Goal: Information Seeking & Learning: Learn about a topic

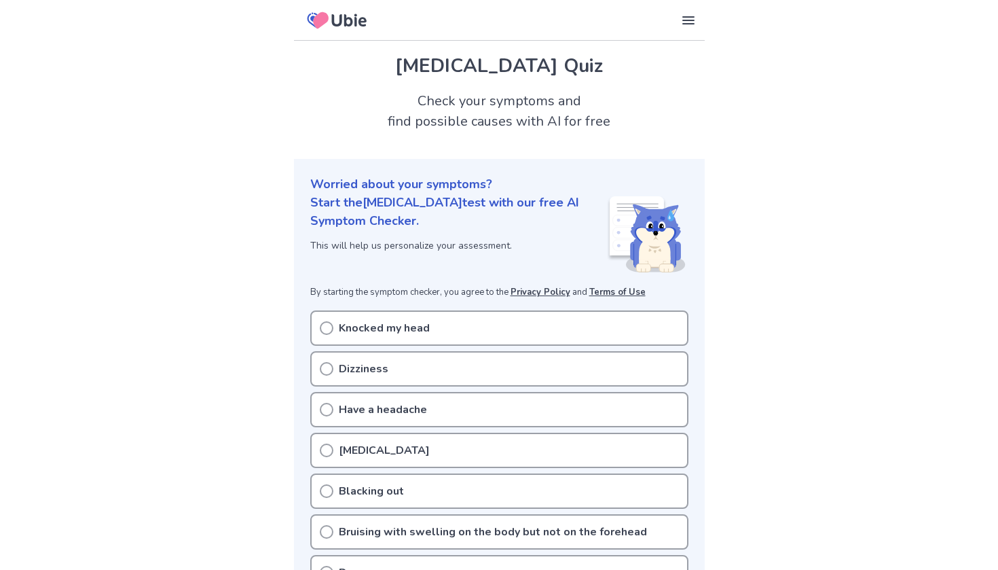
click at [401, 323] on p "Knocked my head" at bounding box center [384, 328] width 91 height 16
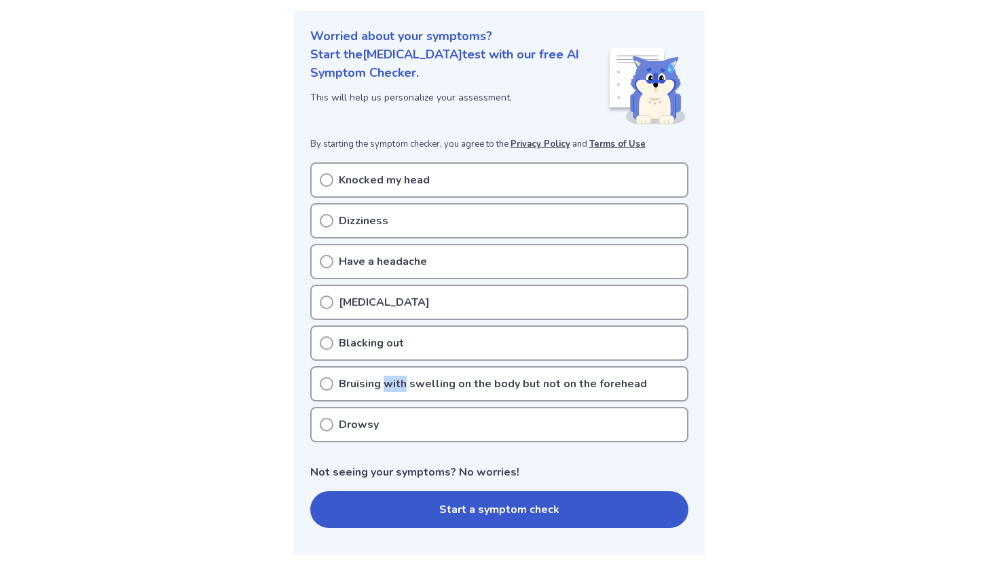
scroll to position [147, 0]
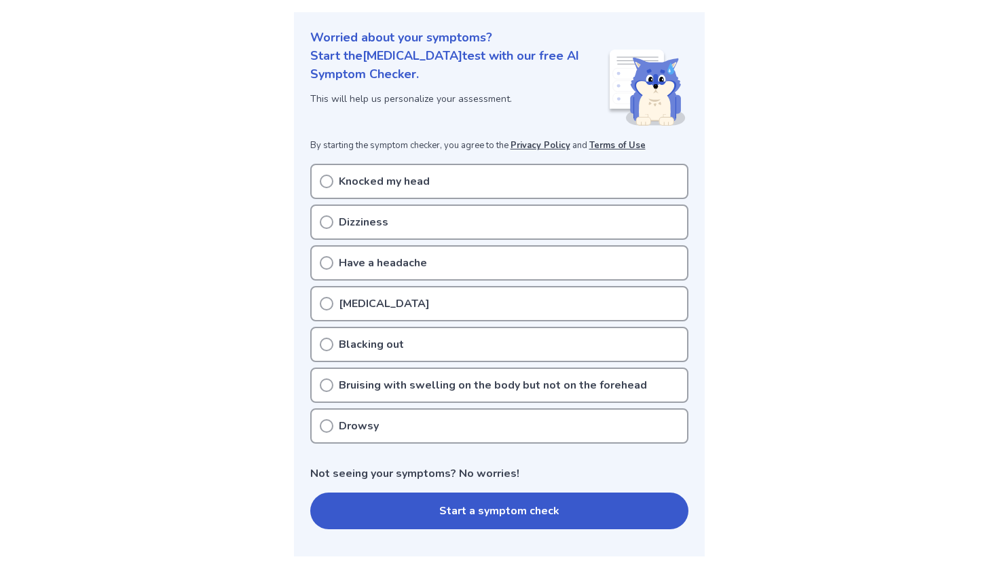
click at [335, 178] on div "Knocked my head" at bounding box center [499, 181] width 378 height 35
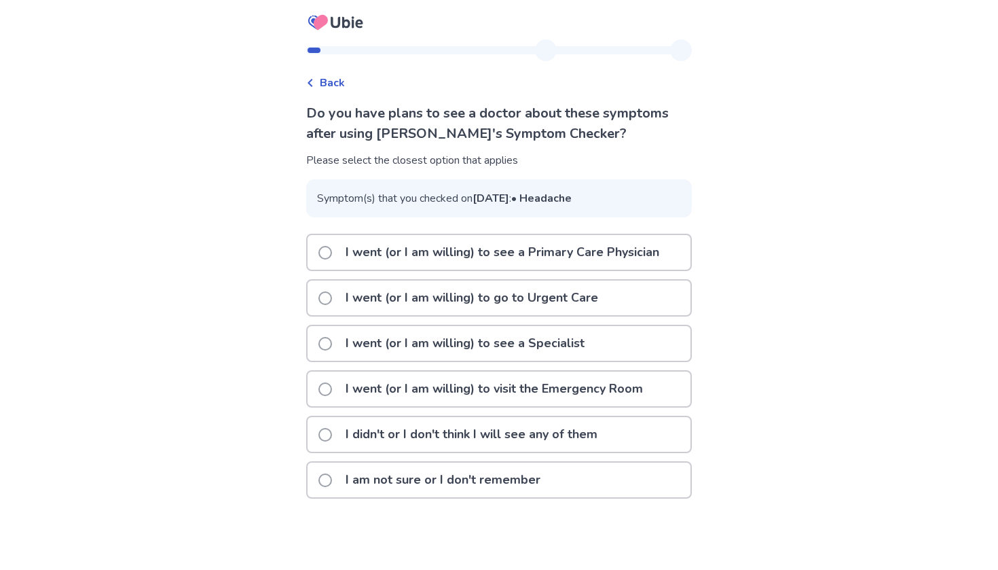
click at [325, 75] on div "Back" at bounding box center [325, 83] width 39 height 16
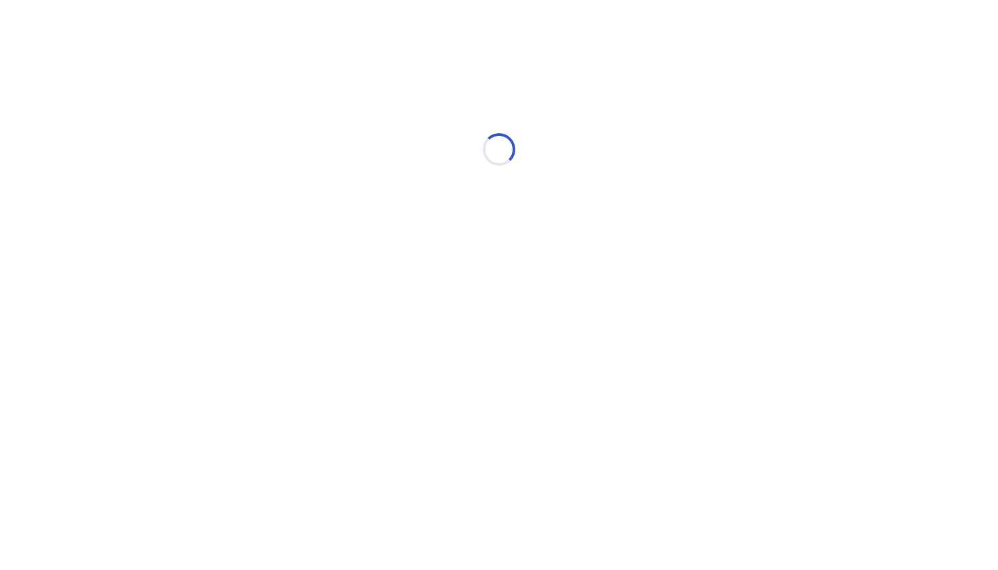
click at [324, 179] on div "Loading..." at bounding box center [499, 150] width 386 height 272
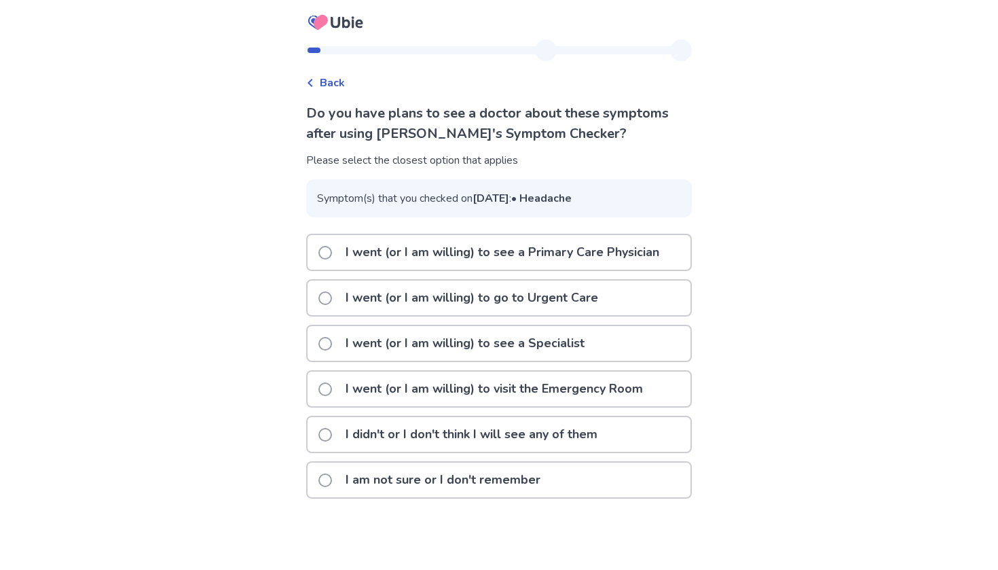
click at [415, 497] on p "I am not sure or I don't remember" at bounding box center [442, 479] width 211 height 35
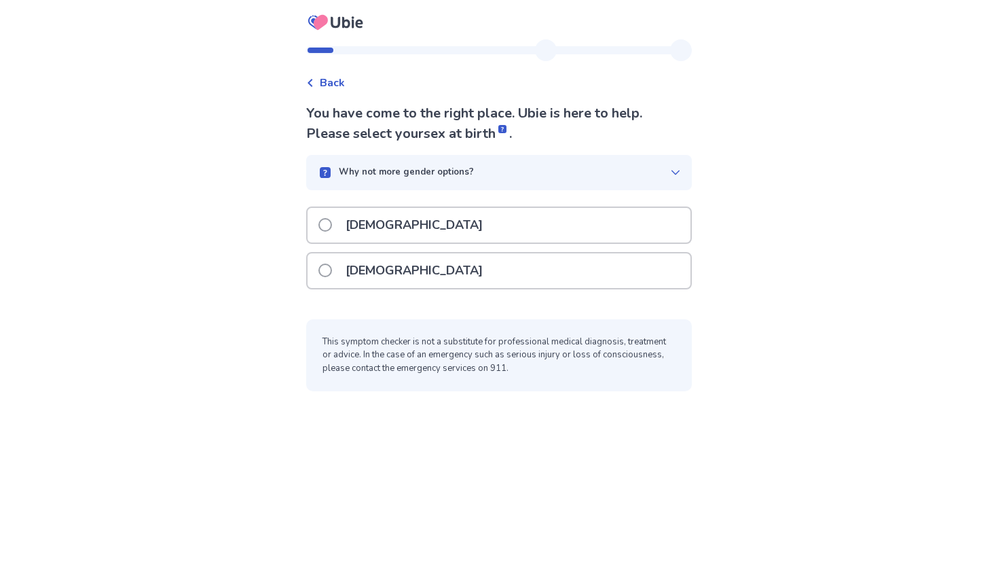
click at [323, 224] on div "Male" at bounding box center [499, 225] width 383 height 35
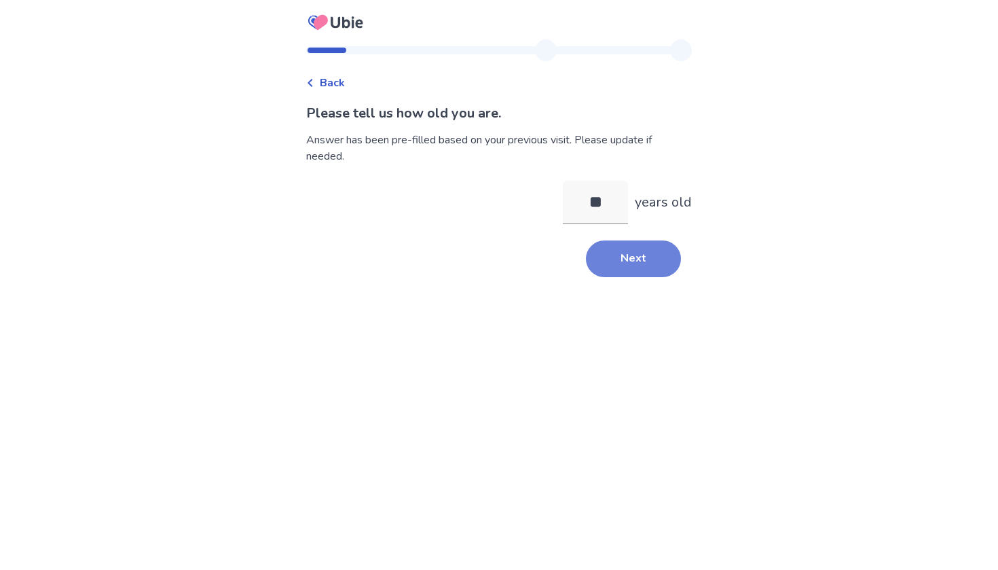
click at [614, 263] on button "Next" at bounding box center [633, 258] width 95 height 37
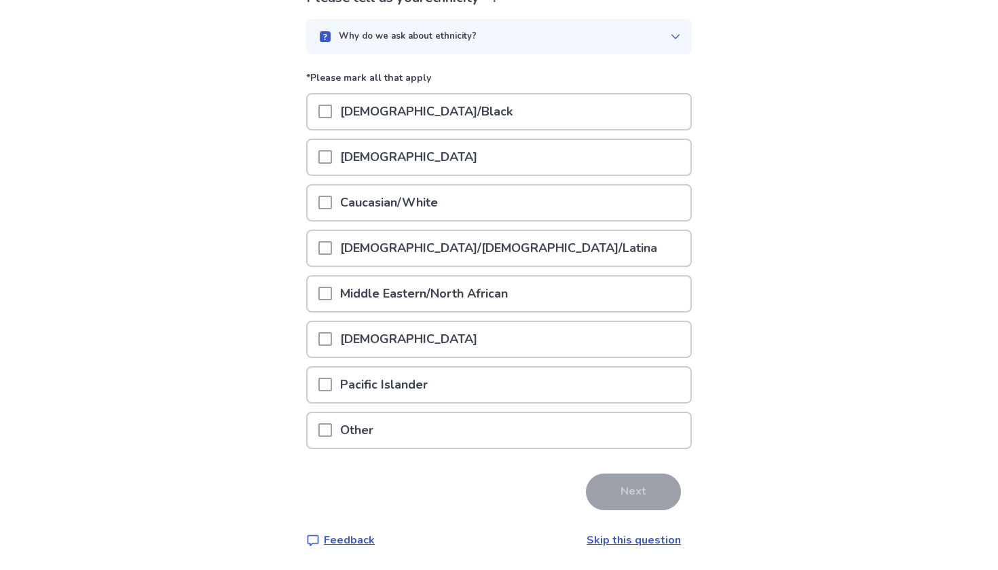
scroll to position [115, 0]
click at [420, 210] on p "Caucasian/White" at bounding box center [389, 203] width 114 height 35
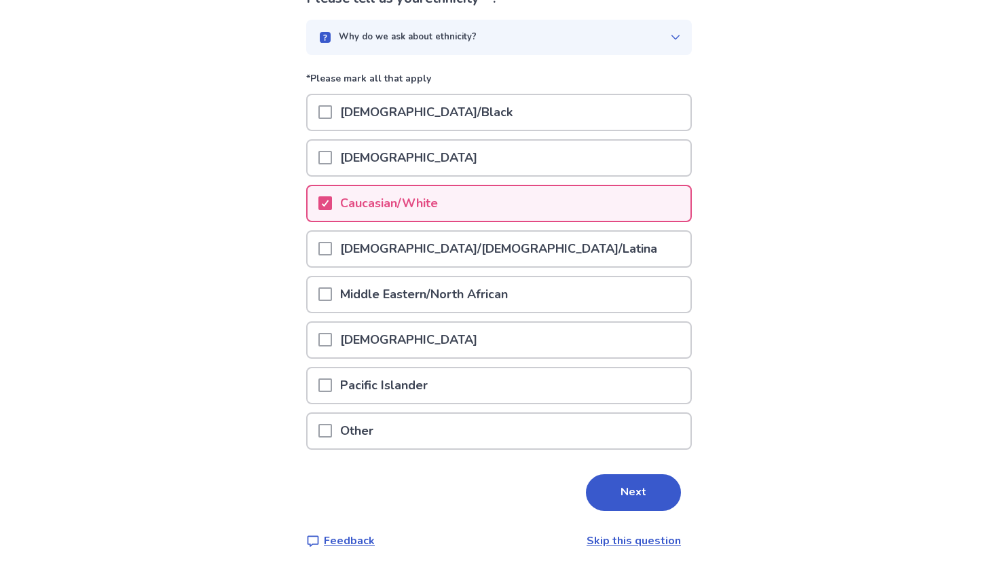
click at [608, 519] on div "Please tell us your ethnicity . Why do we ask about ethnicity? *Please mark all…" at bounding box center [499, 268] width 386 height 560
click at [604, 481] on button "Next" at bounding box center [633, 492] width 95 height 37
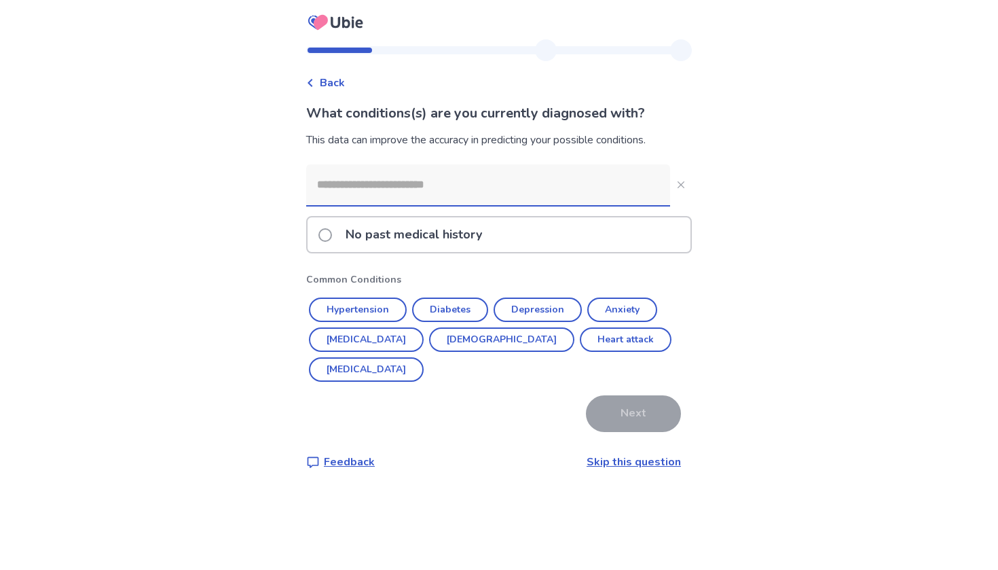
click at [411, 241] on p "No past medical history" at bounding box center [413, 234] width 153 height 35
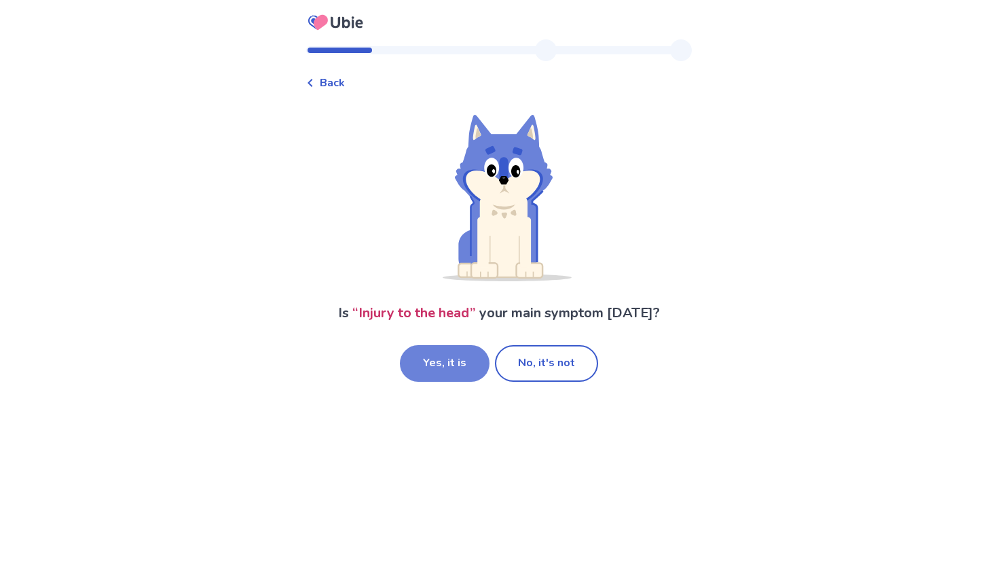
click at [425, 374] on button "Yes, it is" at bounding box center [445, 363] width 90 height 37
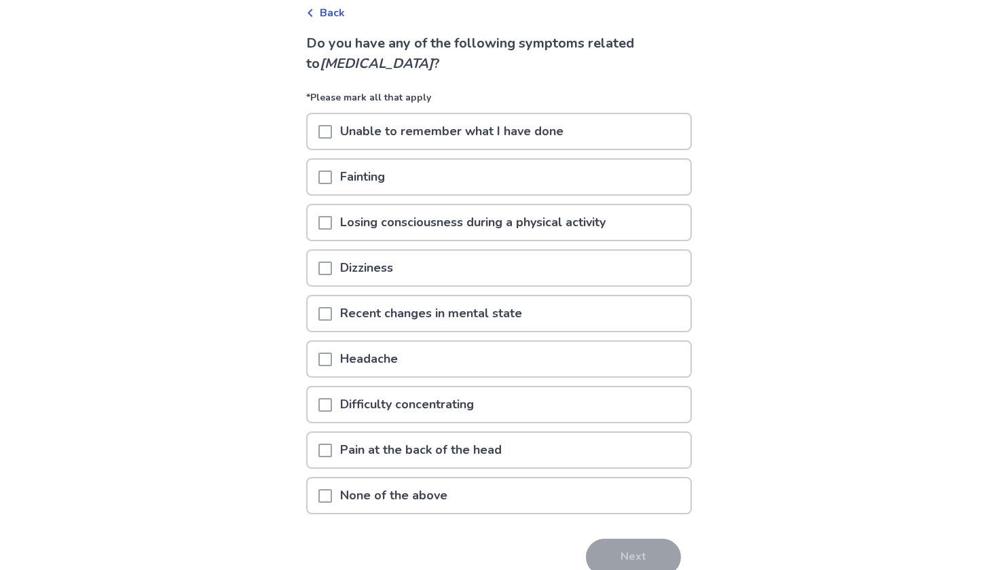
scroll to position [73, 0]
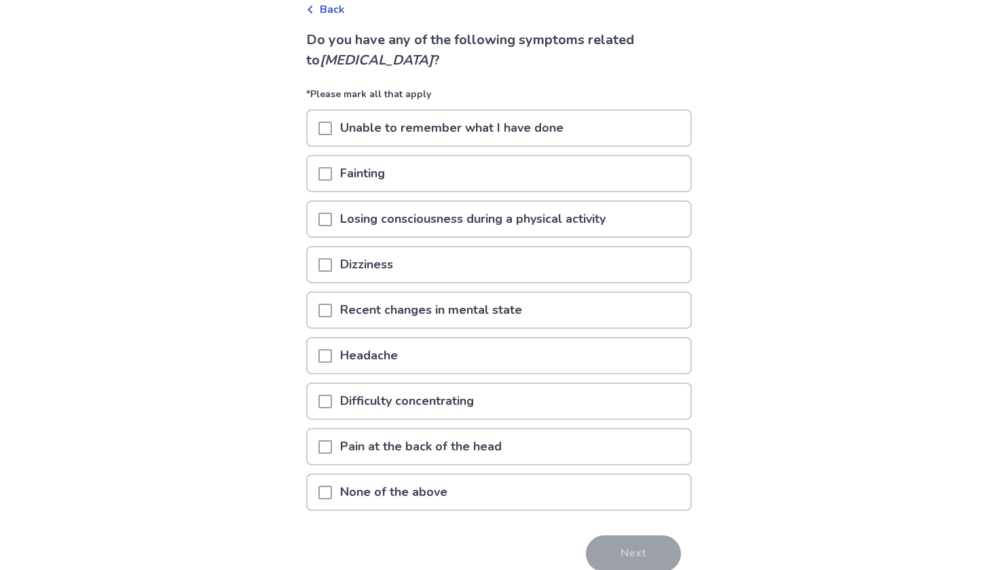
click at [332, 126] on span at bounding box center [325, 129] width 14 height 14
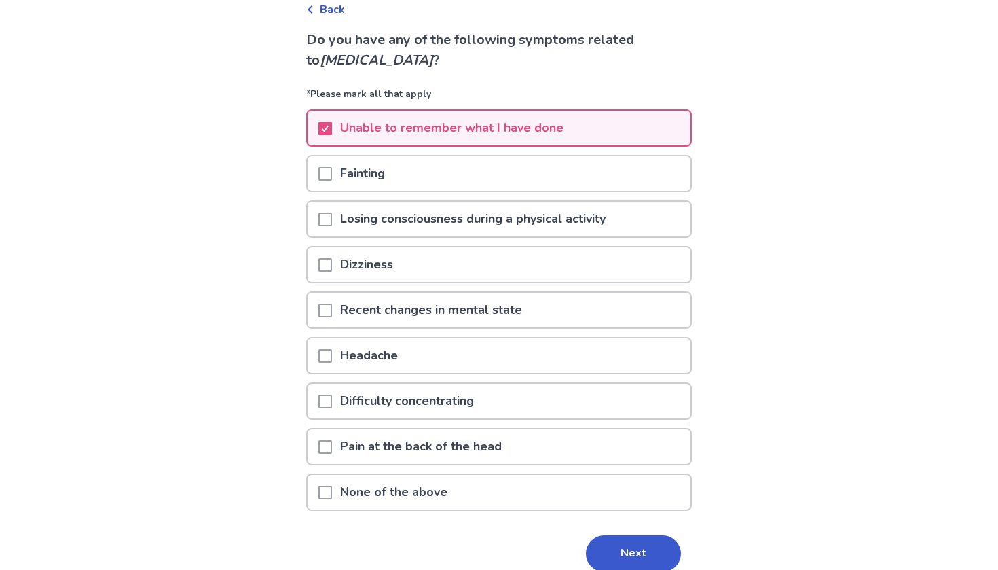
click at [331, 172] on span at bounding box center [325, 174] width 14 height 14
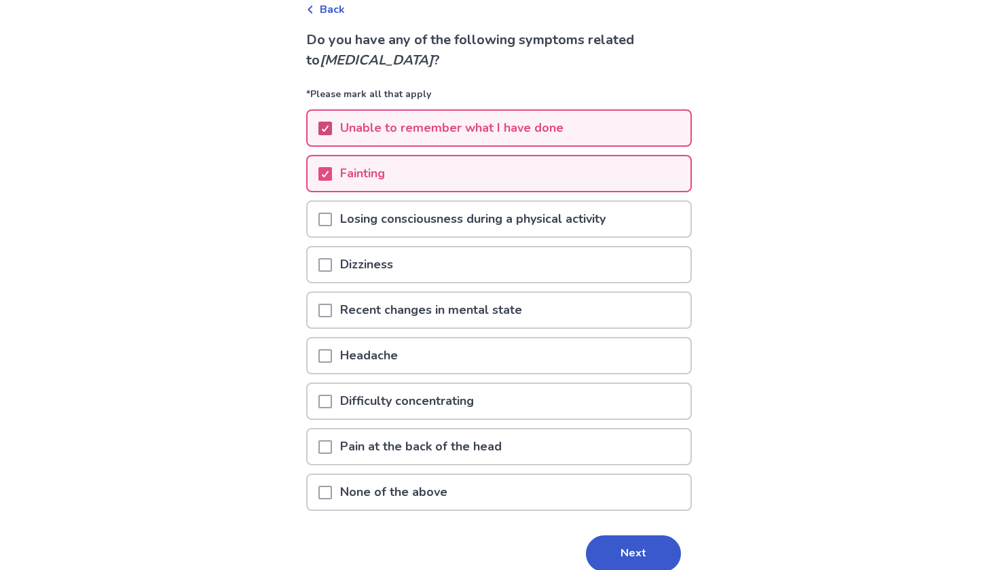
click at [329, 128] on icon at bounding box center [325, 128] width 8 height 7
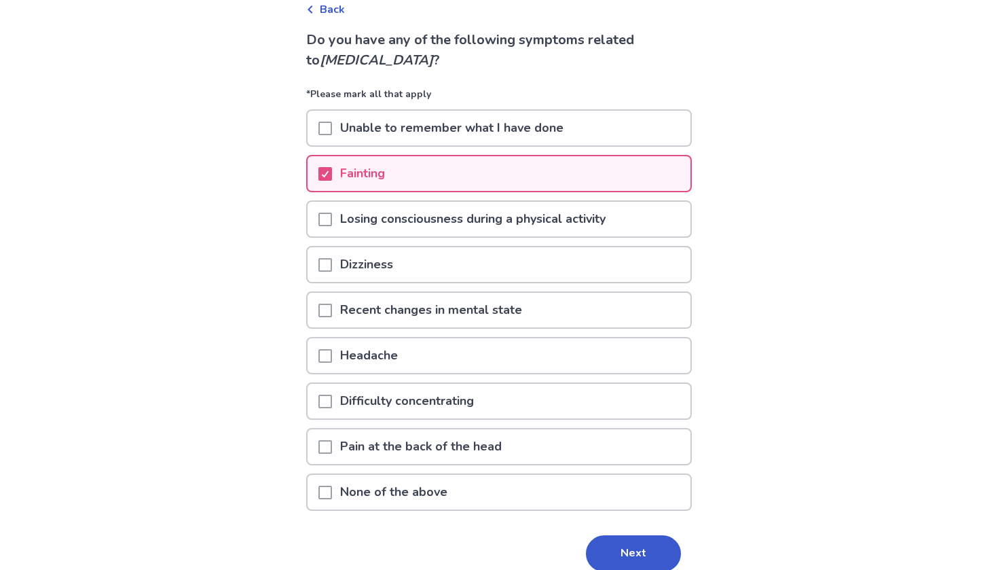
drag, startPoint x: 334, startPoint y: 223, endPoint x: 335, endPoint y: 236, distance: 13.6
click at [335, 236] on div "Losing consciousness during a physical activity" at bounding box center [499, 218] width 386 height 37
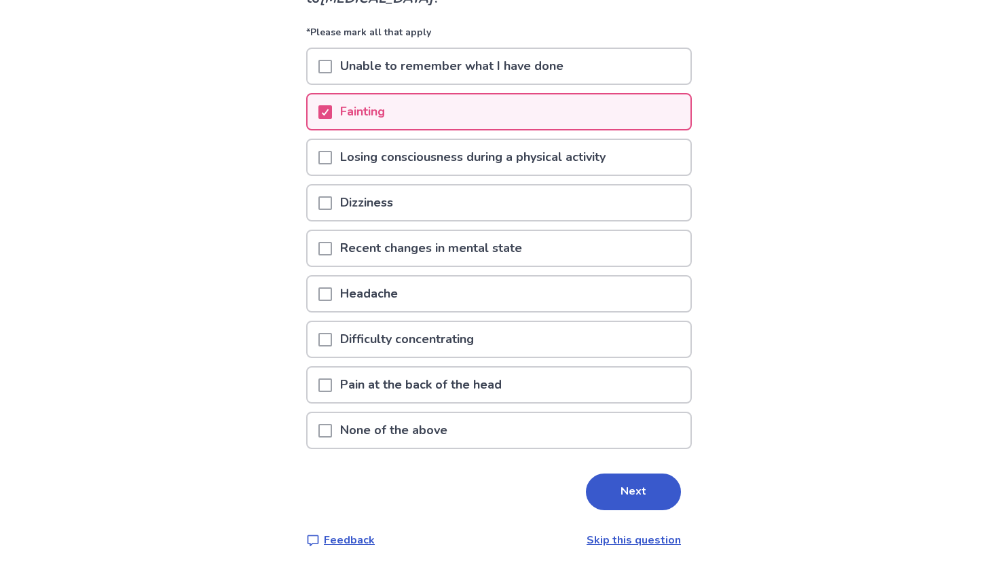
scroll to position [135, 0]
click at [327, 287] on span at bounding box center [325, 294] width 14 height 14
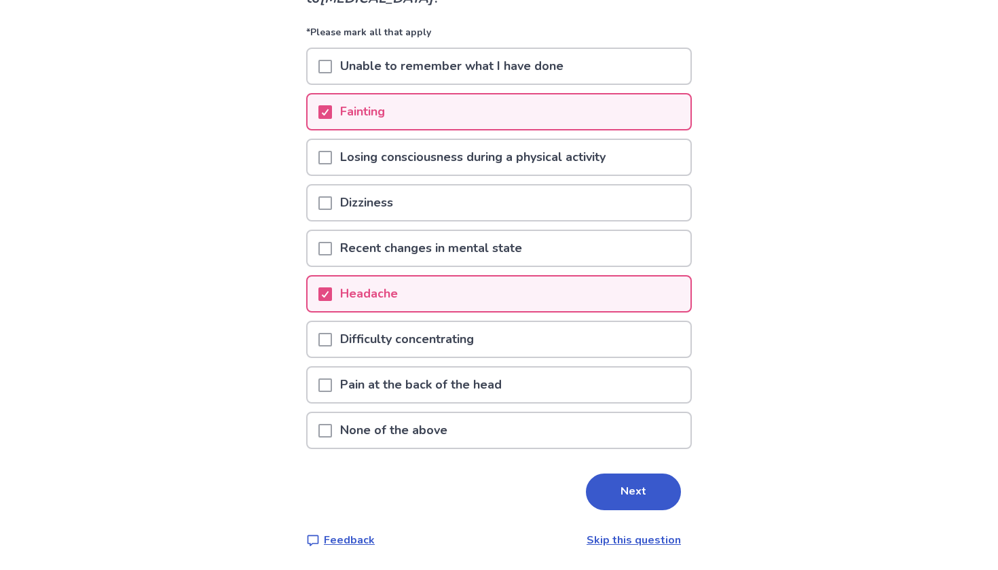
click at [332, 204] on span at bounding box center [325, 203] width 14 height 14
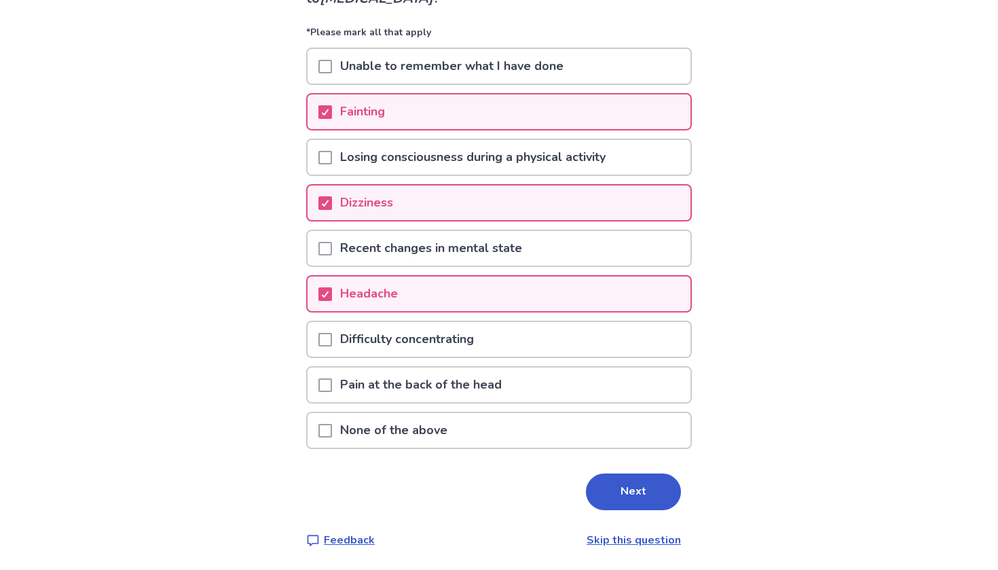
click at [341, 100] on p "Fainting" at bounding box center [362, 111] width 61 height 35
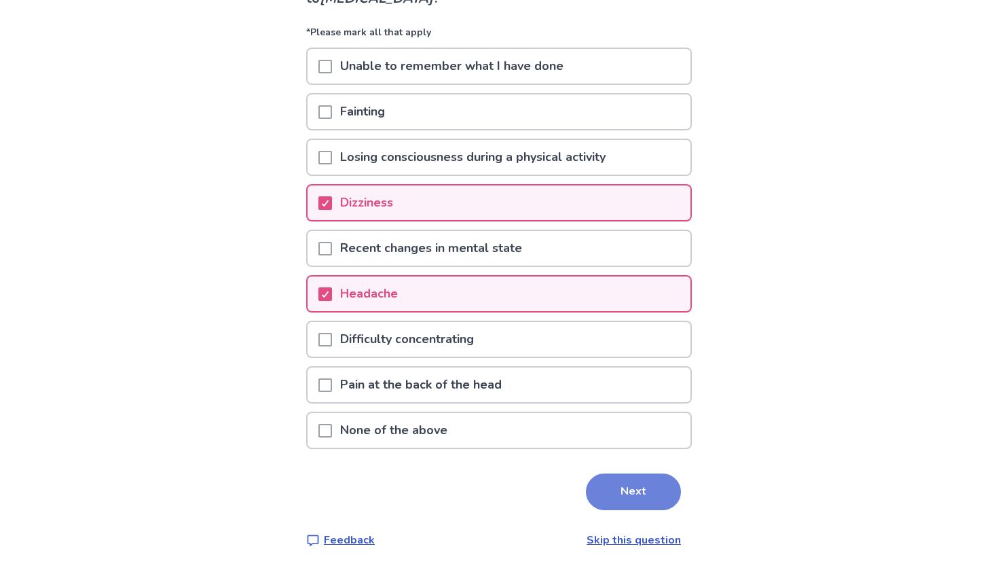
click at [602, 481] on button "Next" at bounding box center [633, 491] width 95 height 37
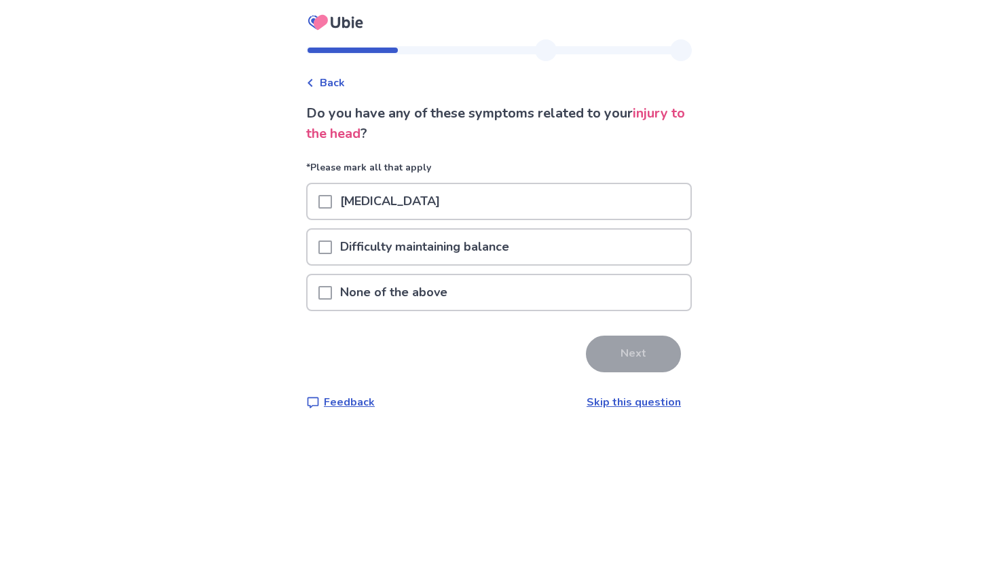
click at [475, 206] on div "Nausea or vomiting" at bounding box center [499, 201] width 383 height 35
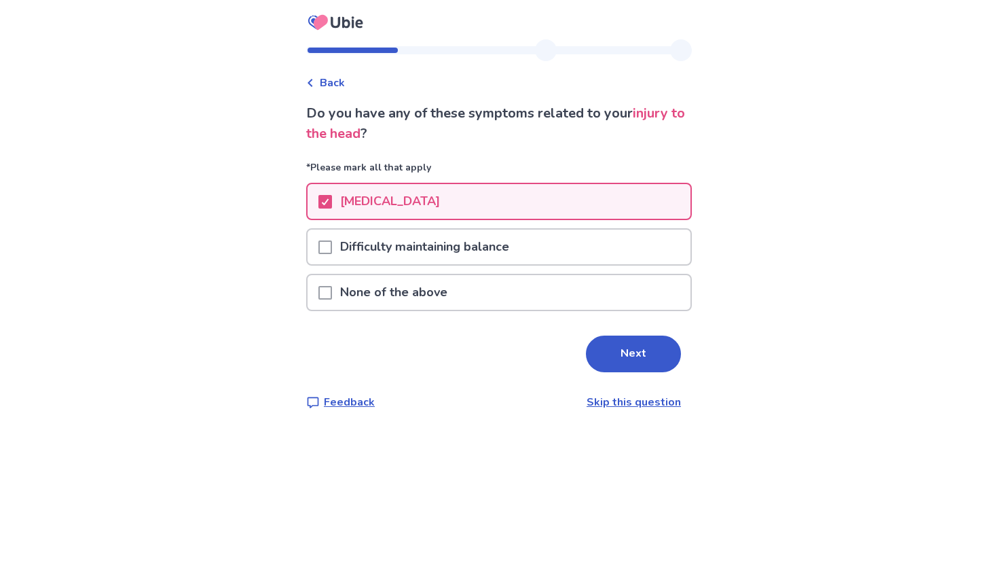
click at [479, 253] on p "Difficulty maintaining balance" at bounding box center [424, 246] width 185 height 35
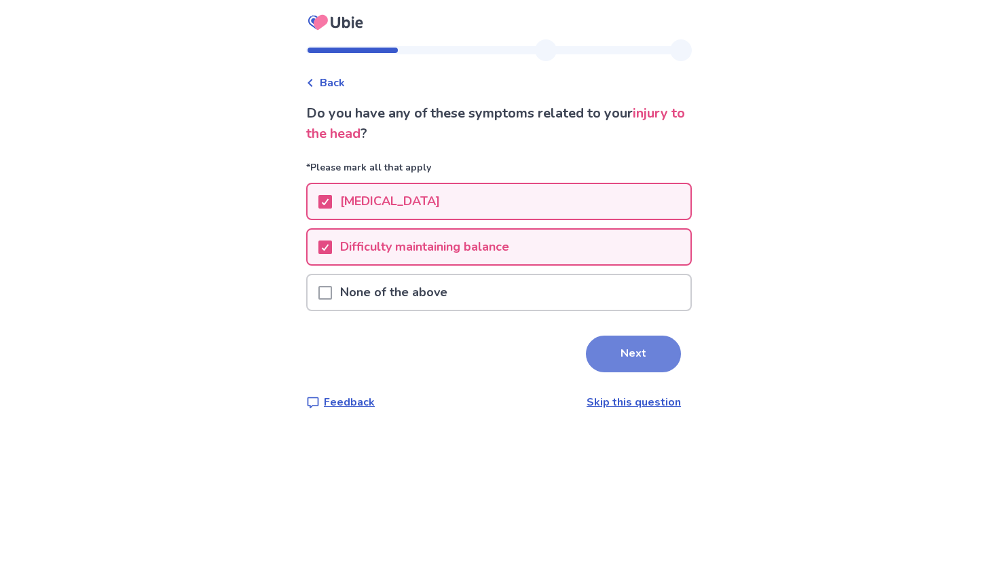
click at [594, 361] on button "Next" at bounding box center [633, 353] width 95 height 37
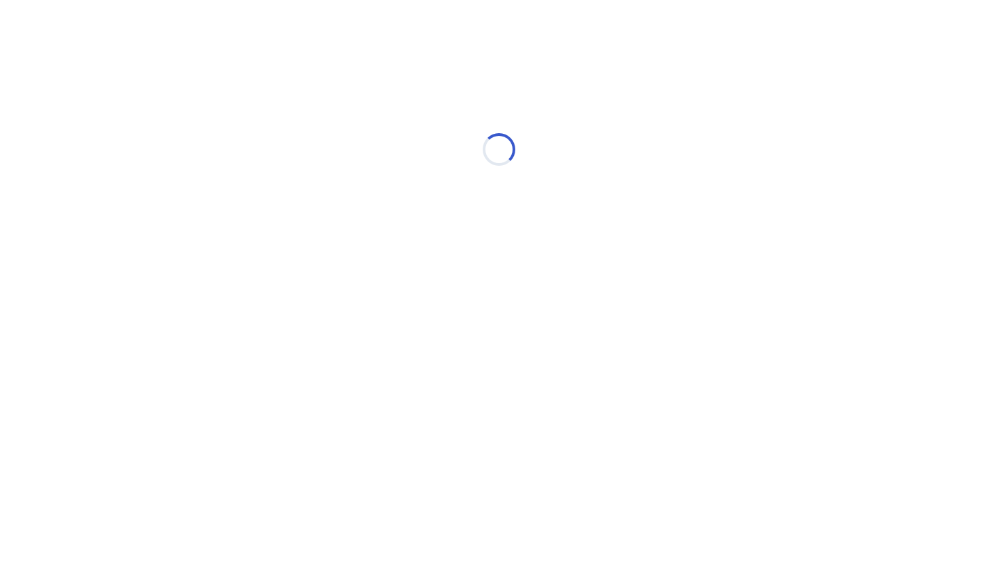
select select "*"
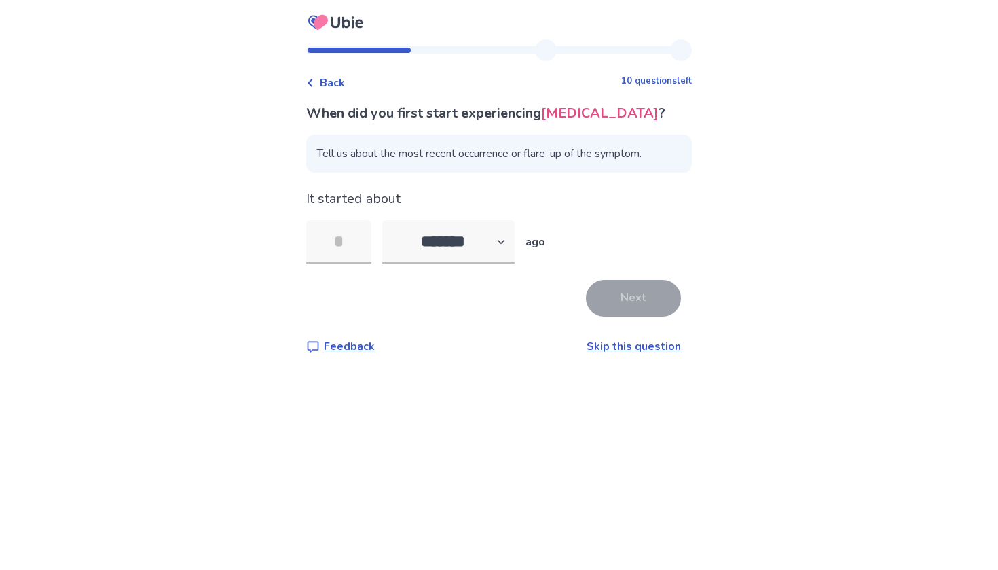
click at [594, 361] on div "Back 10 questions left When did you first start experiencing nausea or vomiting…" at bounding box center [498, 207] width 407 height 337
click at [350, 249] on input "tel" at bounding box center [338, 241] width 65 height 43
type input "*"
click at [621, 306] on button "Next" at bounding box center [633, 298] width 95 height 37
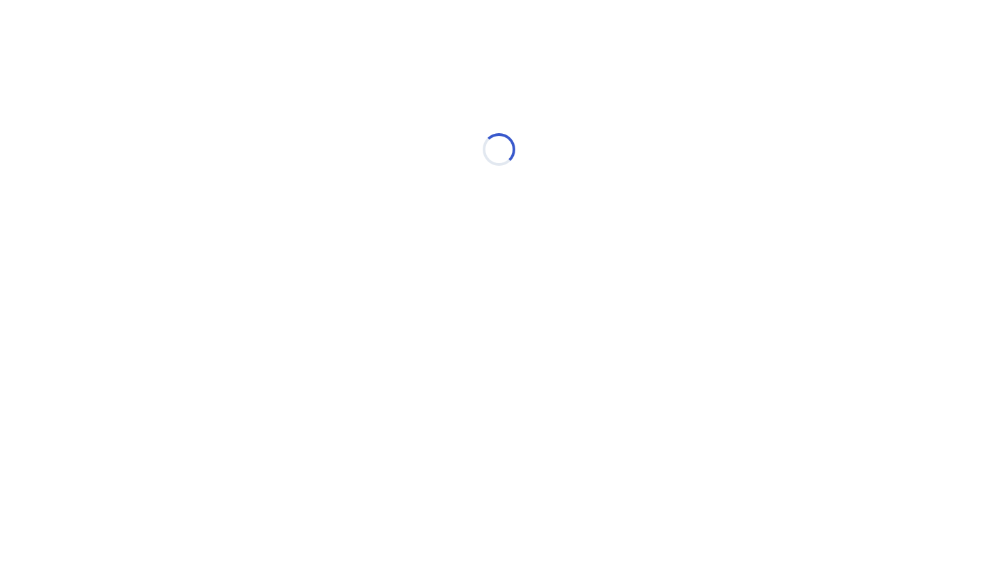
select select "*"
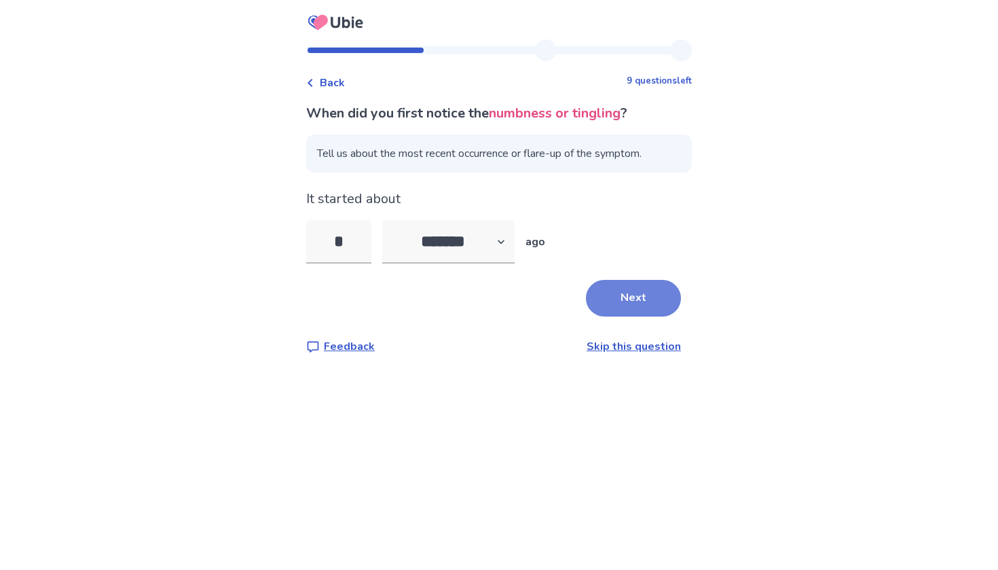
type input "*"
click at [623, 307] on button "Next" at bounding box center [633, 298] width 95 height 37
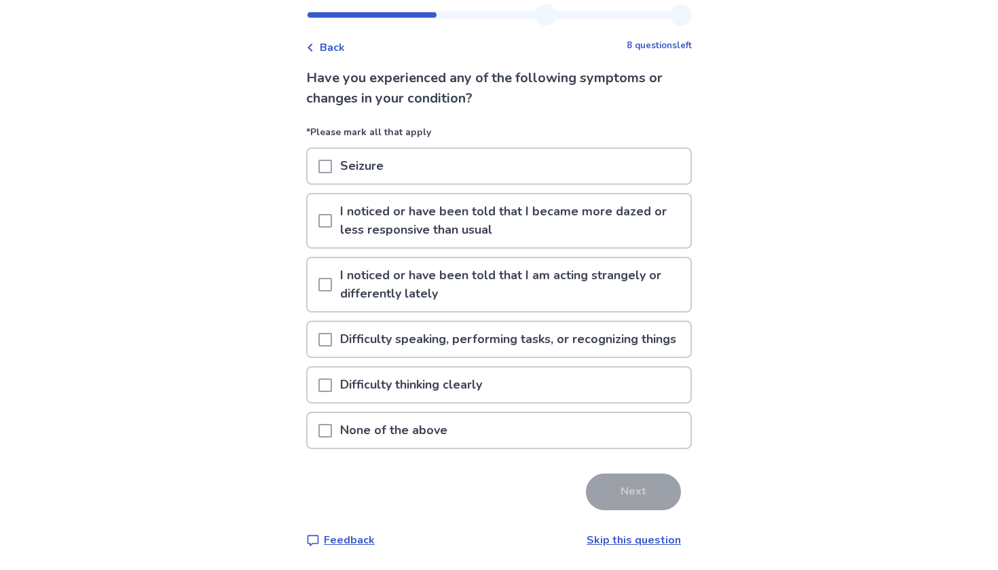
scroll to position [54, 0]
click at [324, 437] on div "None of the above" at bounding box center [499, 430] width 383 height 35
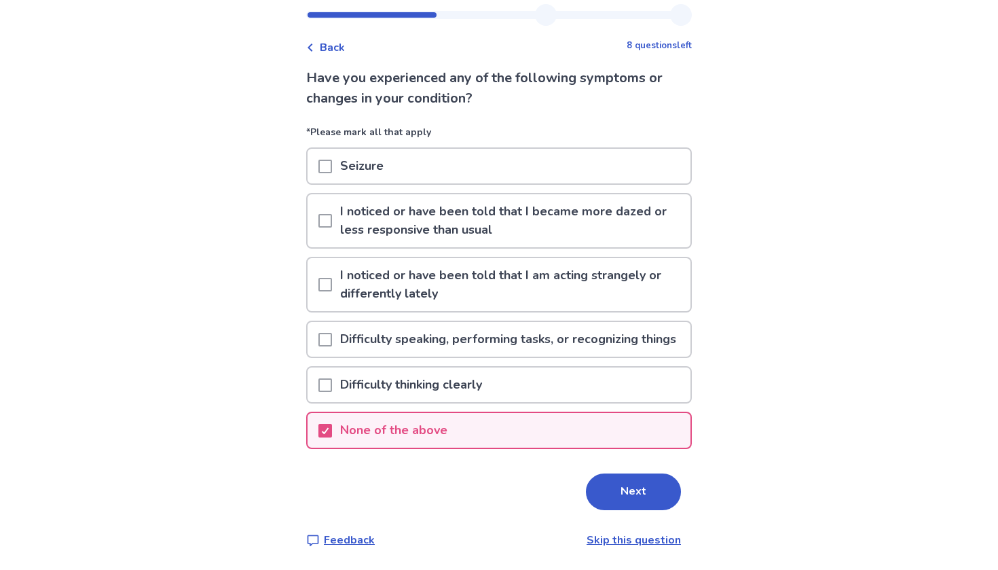
click at [329, 390] on span at bounding box center [325, 385] width 14 height 14
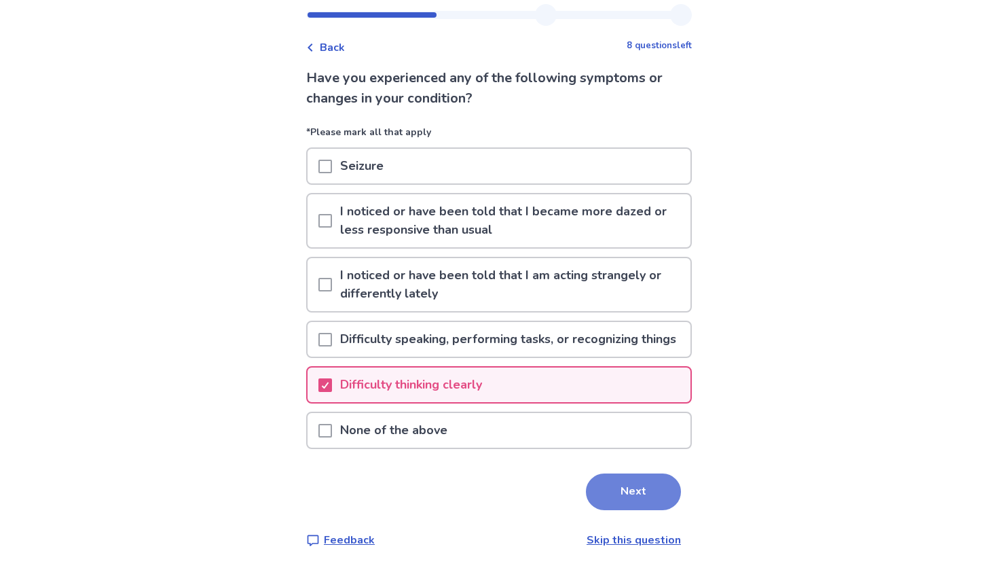
click at [599, 492] on button "Next" at bounding box center [633, 491] width 95 height 37
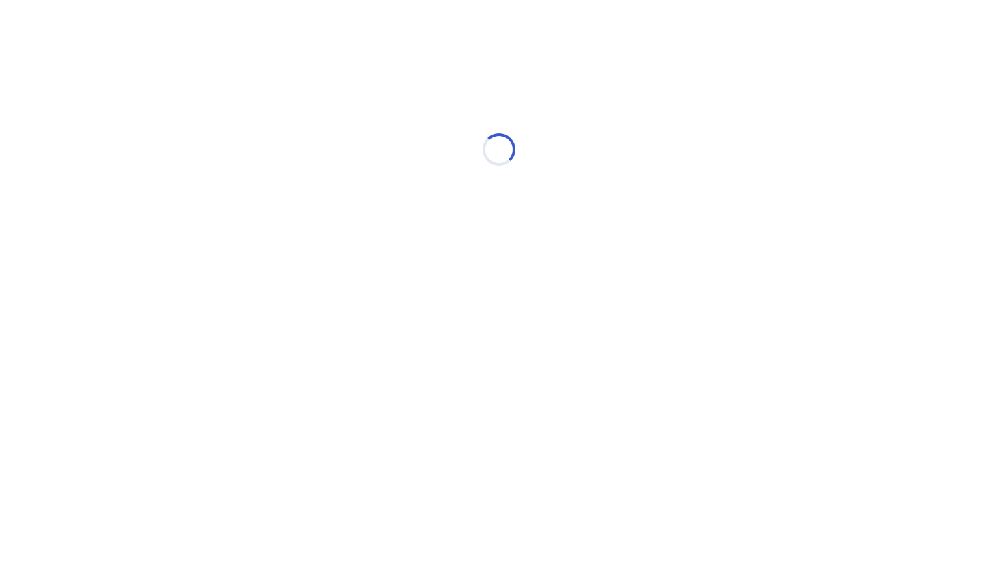
select select "*"
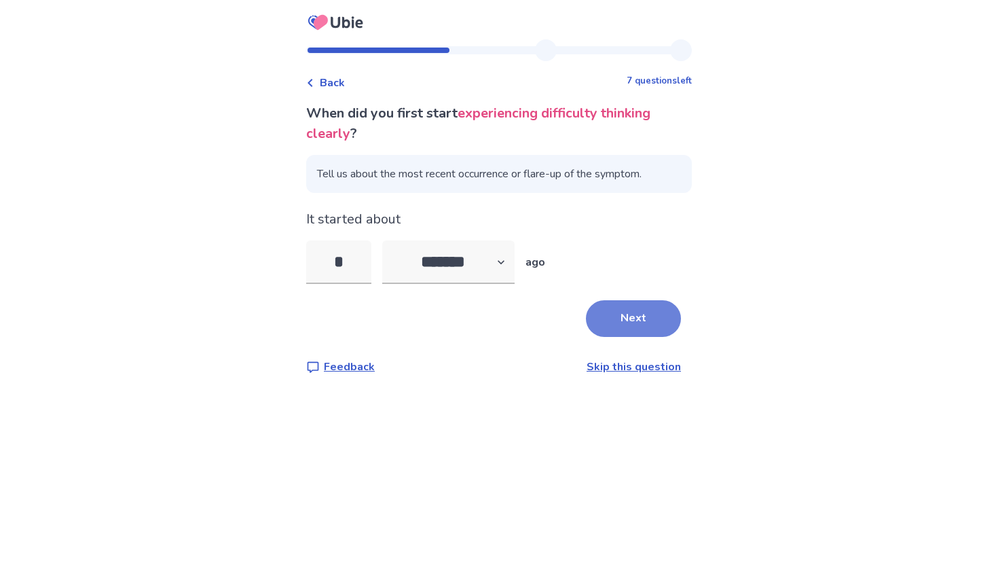
type input "*"
click at [633, 315] on button "Next" at bounding box center [633, 318] width 95 height 37
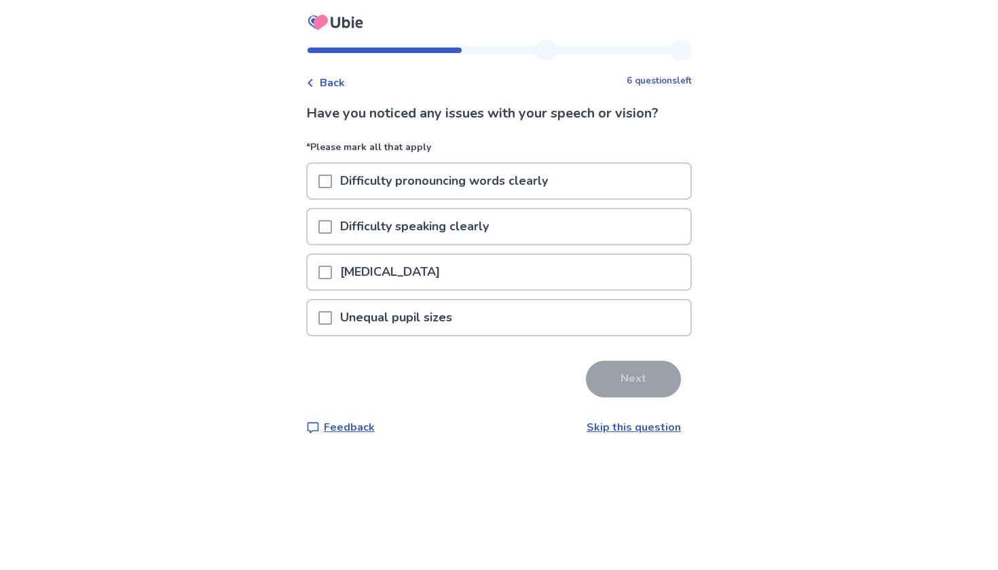
click at [332, 182] on span at bounding box center [325, 181] width 14 height 14
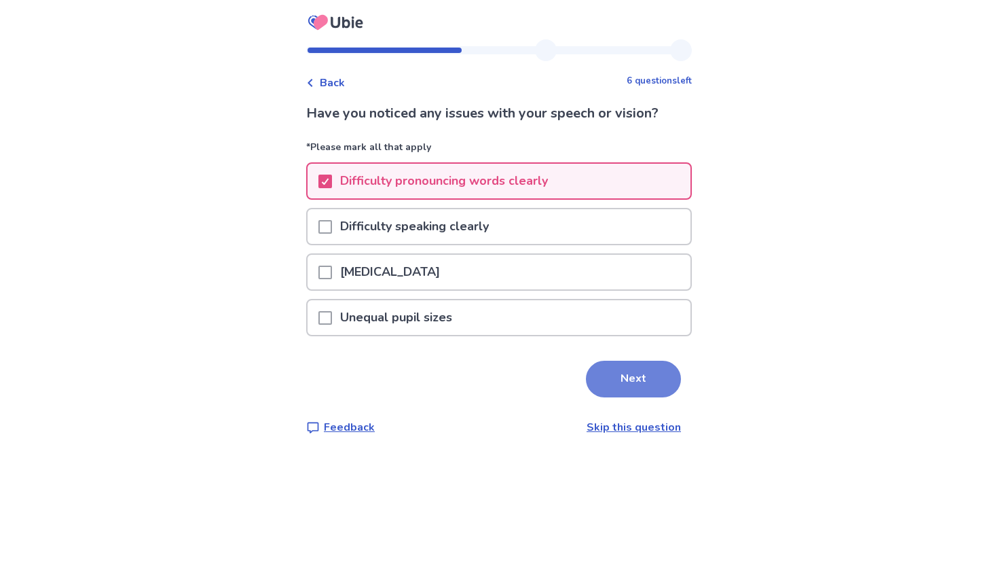
click at [646, 395] on button "Next" at bounding box center [633, 379] width 95 height 37
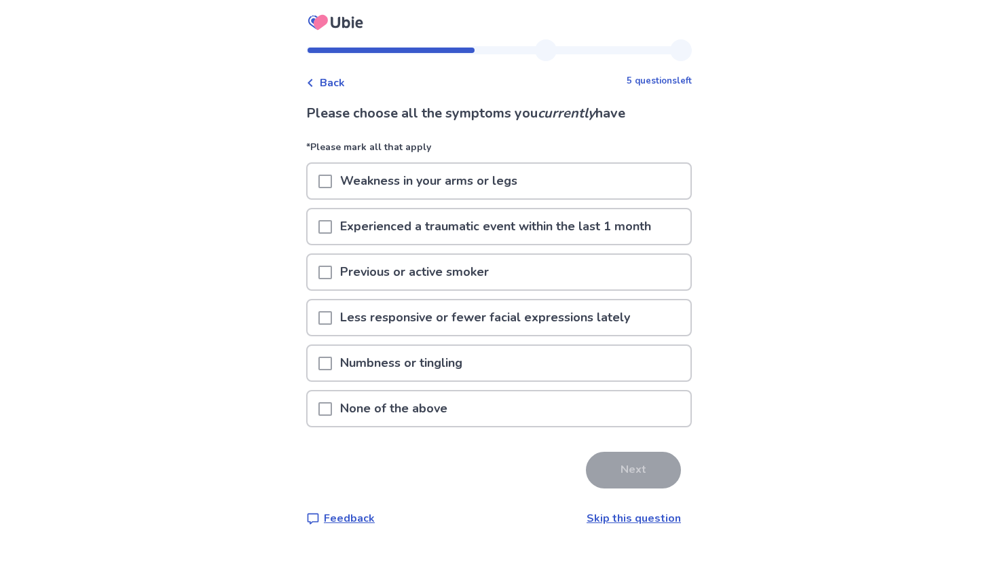
click at [382, 368] on p "Numbness or tingling" at bounding box center [401, 363] width 139 height 35
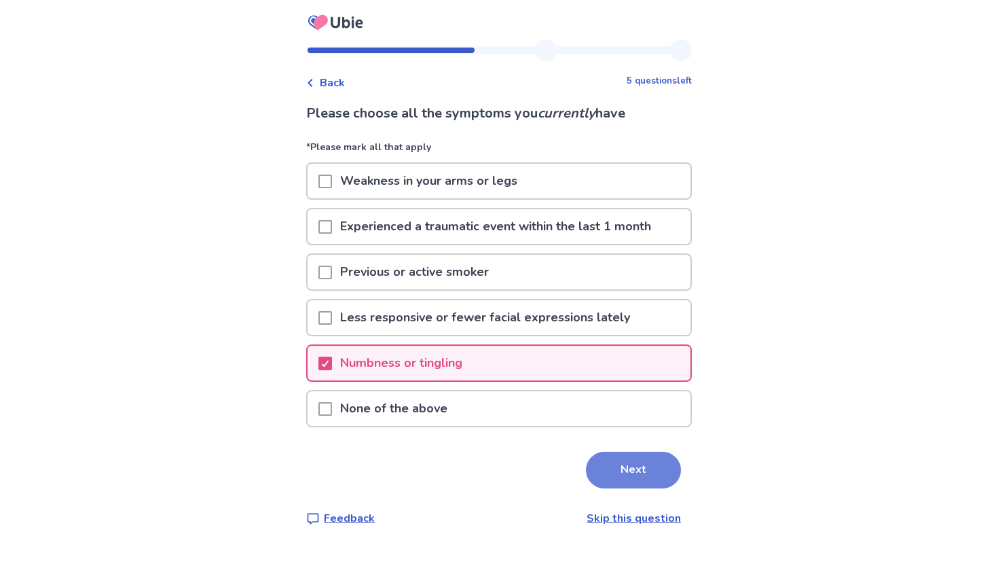
click at [620, 473] on button "Next" at bounding box center [633, 470] width 95 height 37
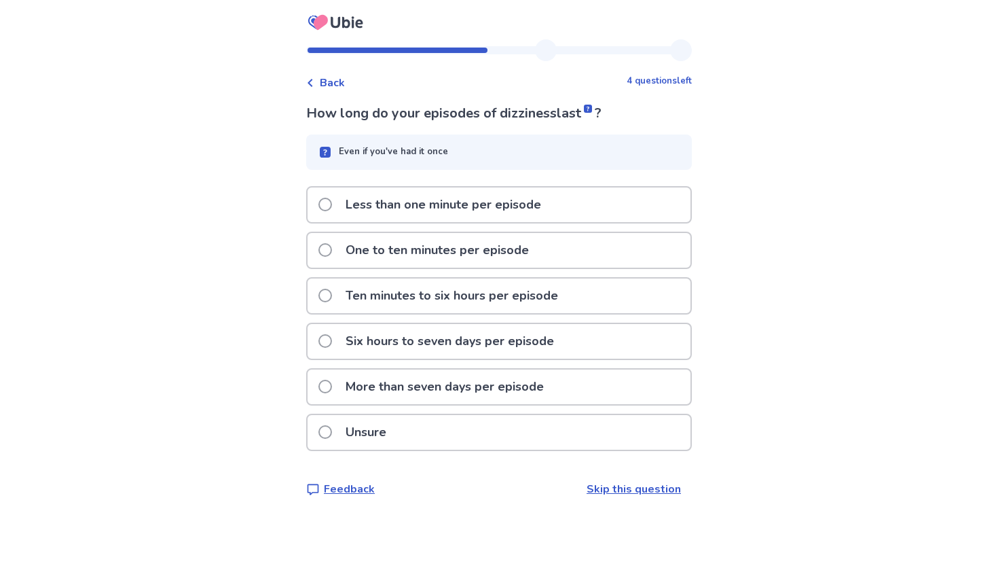
click at [610, 441] on div "Unsure" at bounding box center [499, 432] width 383 height 35
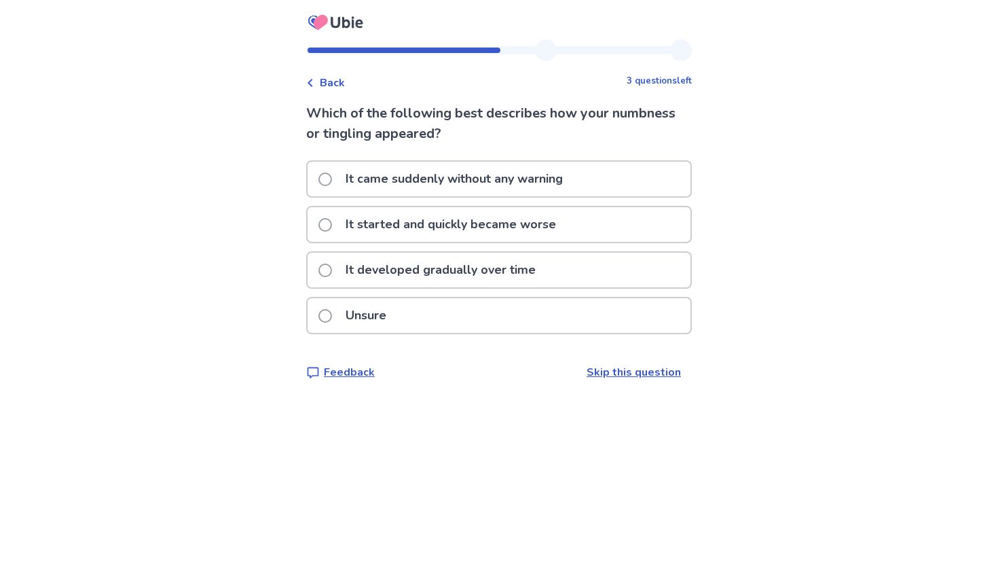
click at [644, 381] on div "Back 3 questions left Which of the following best describes how your numbness o…" at bounding box center [498, 220] width 407 height 363
click at [615, 380] on p "Skip this question" at bounding box center [634, 372] width 94 height 16
click at [614, 372] on link "Skip this question" at bounding box center [634, 372] width 94 height 15
click at [592, 375] on link "Skip this question" at bounding box center [634, 372] width 94 height 15
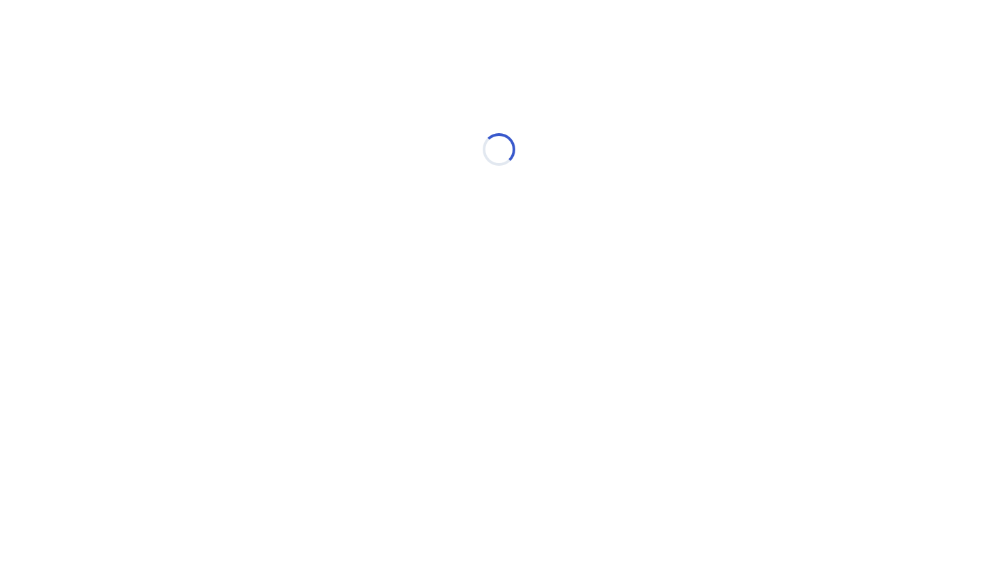
select select "*"
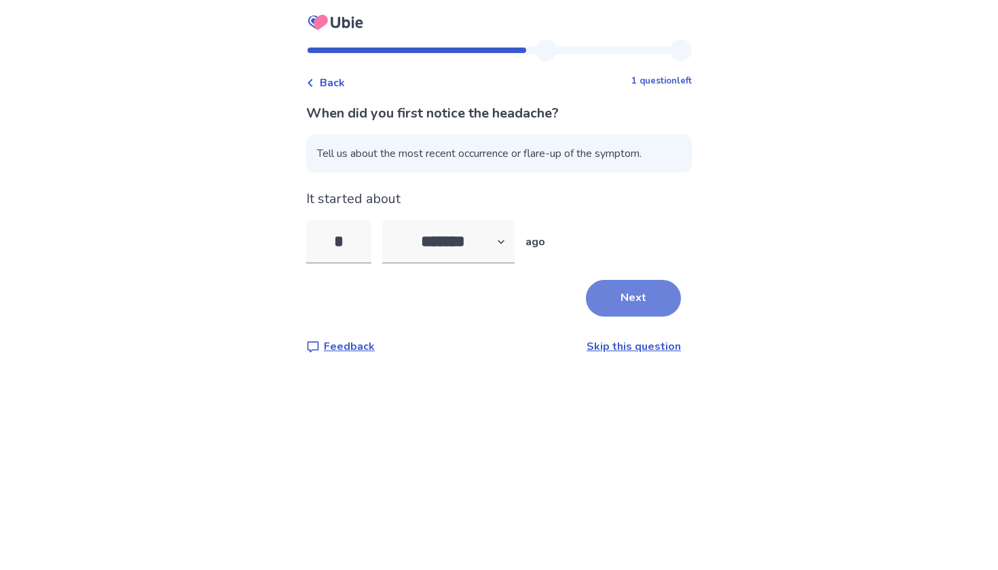
type input "*"
click at [617, 306] on button "Next" at bounding box center [633, 298] width 95 height 37
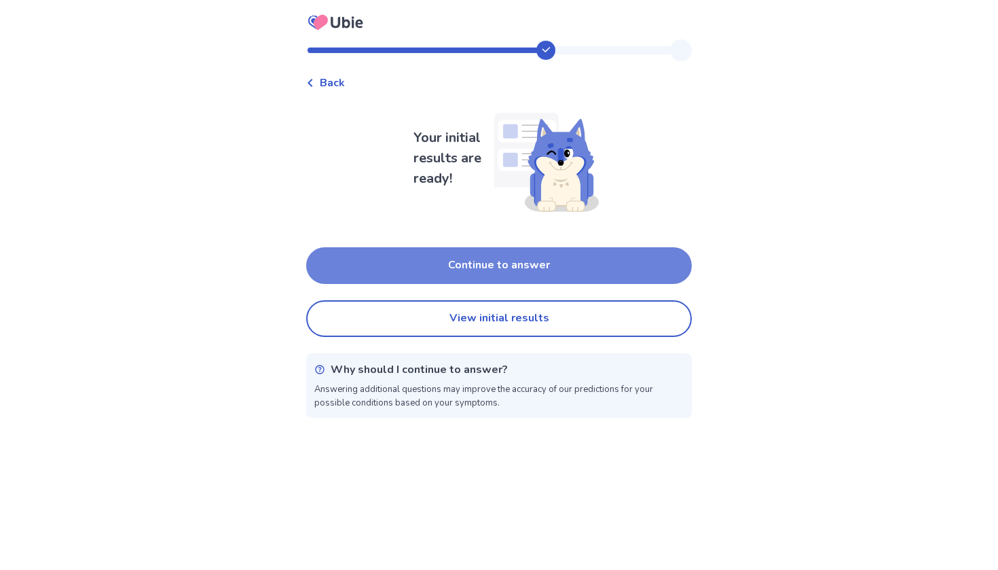
click at [619, 275] on button "Continue to answer" at bounding box center [499, 265] width 386 height 37
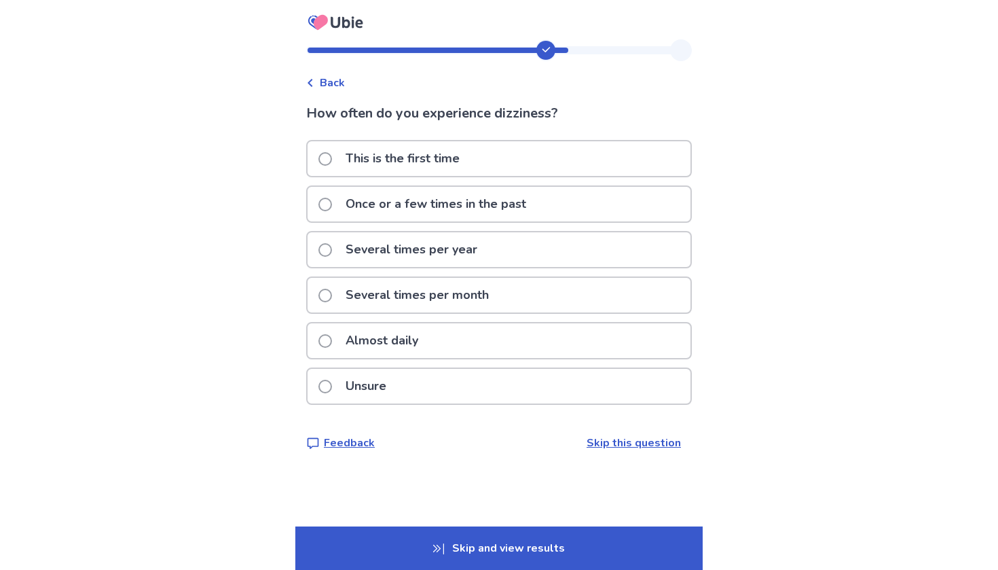
click at [475, 388] on div "Unsure" at bounding box center [499, 386] width 383 height 35
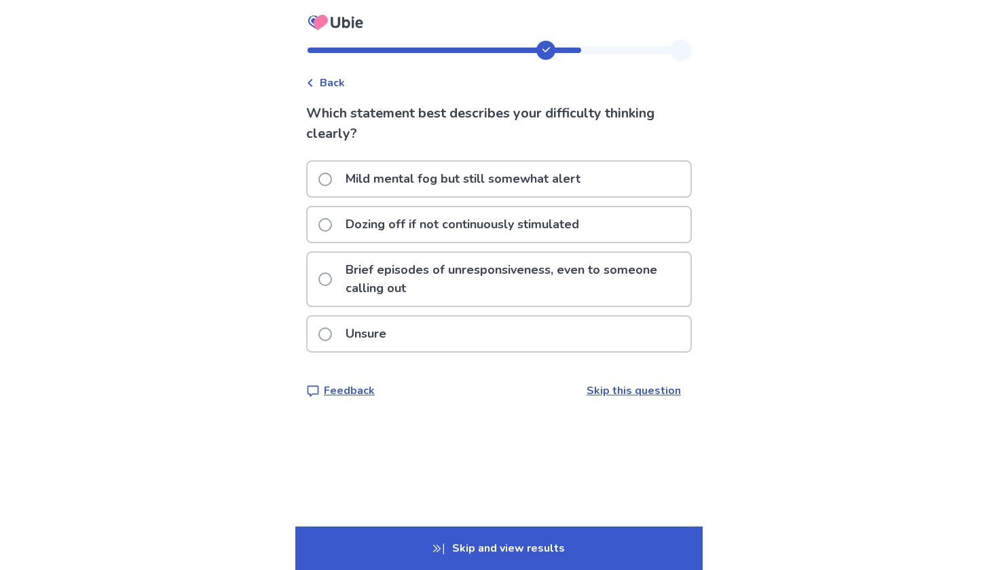
click at [458, 182] on p "Mild mental fog but still somewhat alert" at bounding box center [462, 179] width 251 height 35
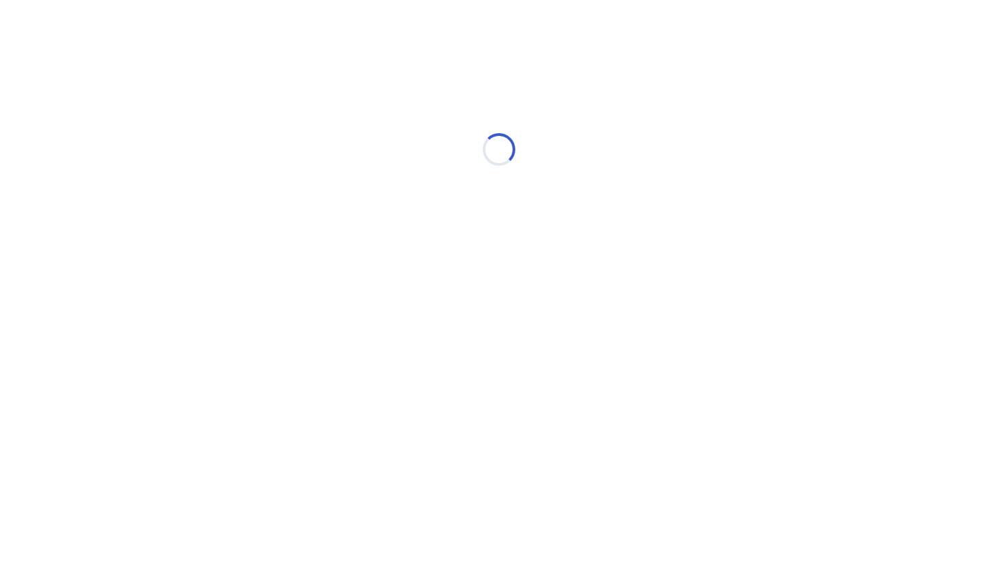
select select "*"
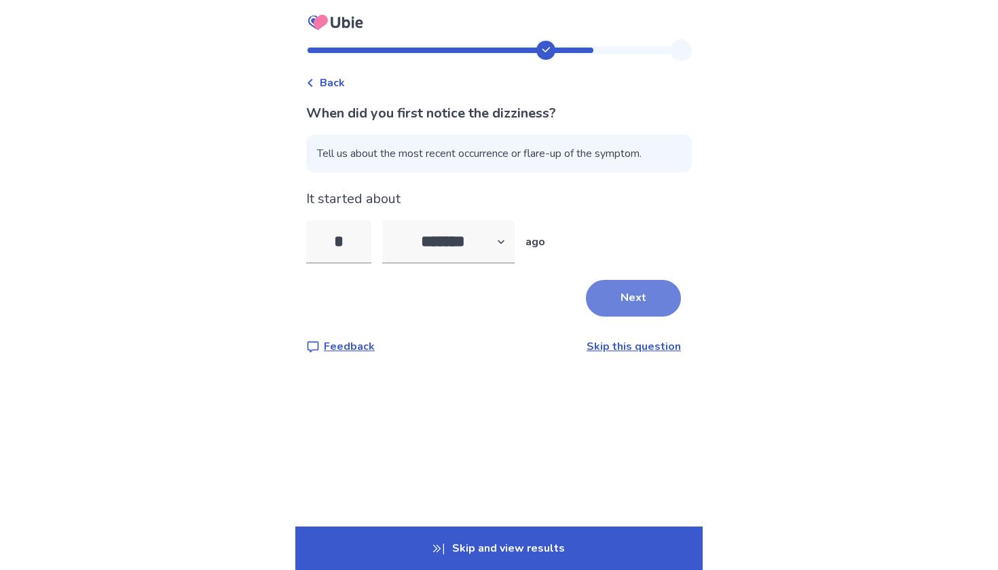
type input "*"
click at [649, 314] on button "Next" at bounding box center [633, 298] width 95 height 37
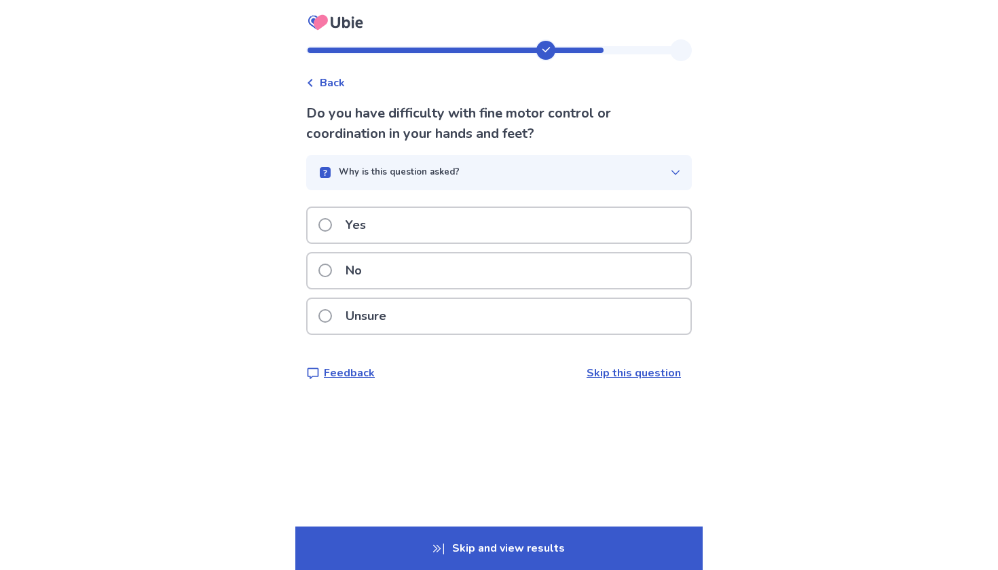
click at [340, 232] on label "Yes" at bounding box center [346, 225] width 56 height 35
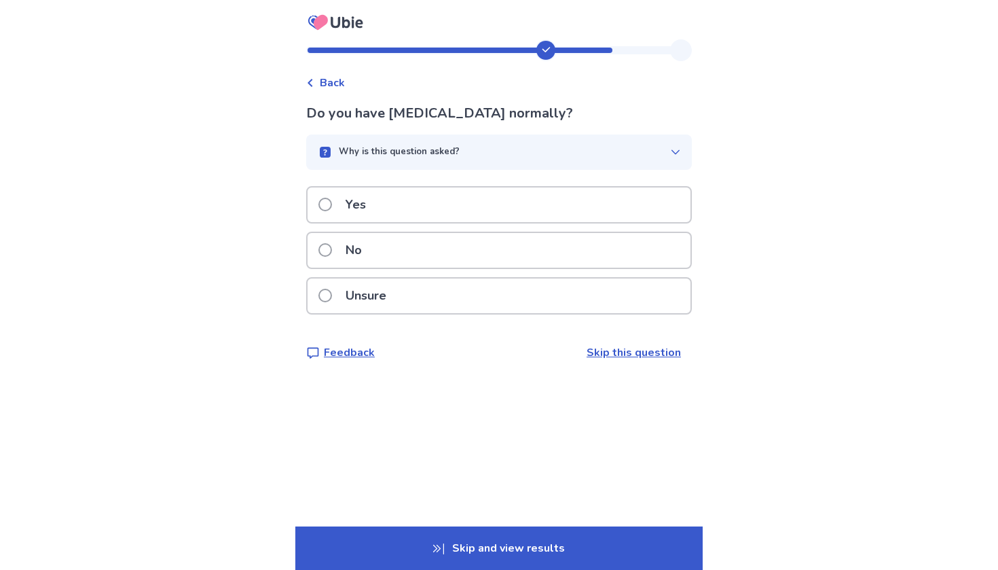
click at [343, 196] on label "Yes" at bounding box center [346, 204] width 56 height 35
click at [348, 222] on p "Yes" at bounding box center [355, 204] width 37 height 35
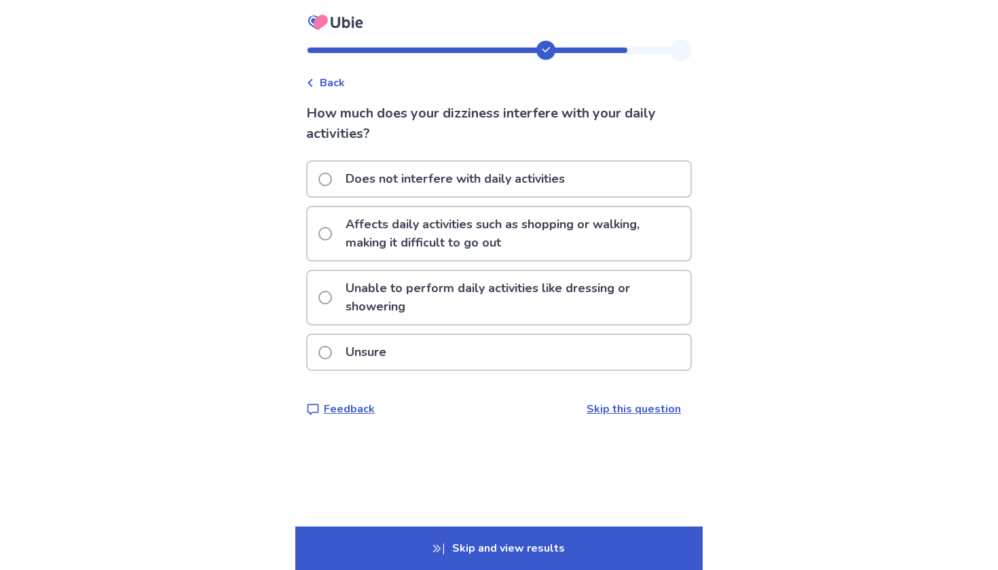
click at [377, 356] on p "Unsure" at bounding box center [365, 352] width 57 height 35
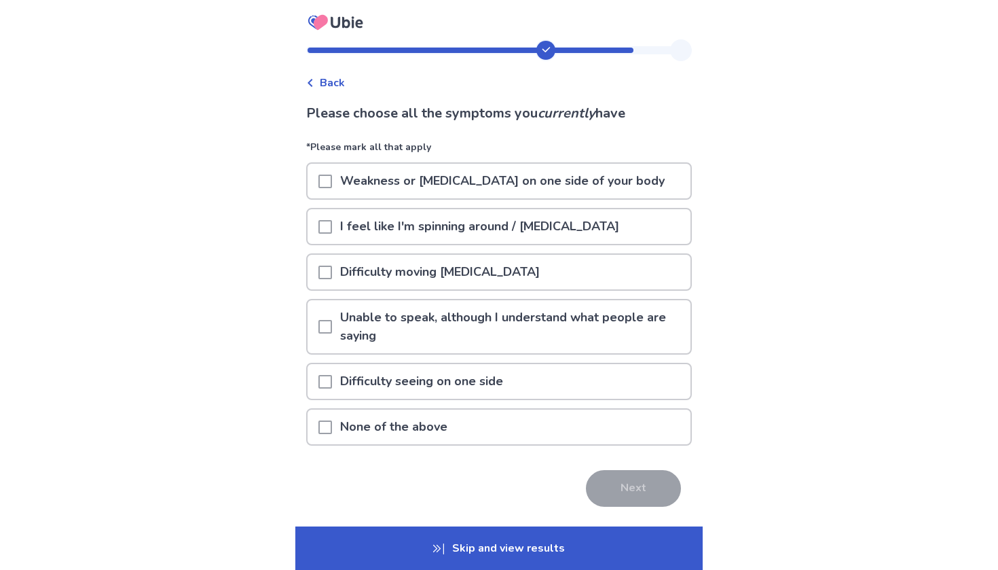
click at [332, 223] on span at bounding box center [325, 227] width 14 height 14
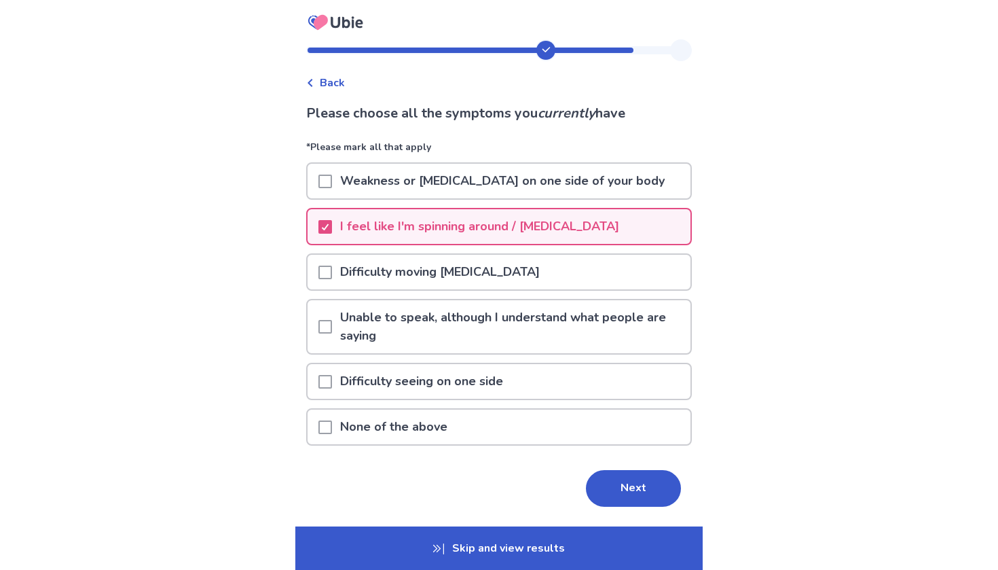
click at [332, 325] on span at bounding box center [325, 327] width 14 height 14
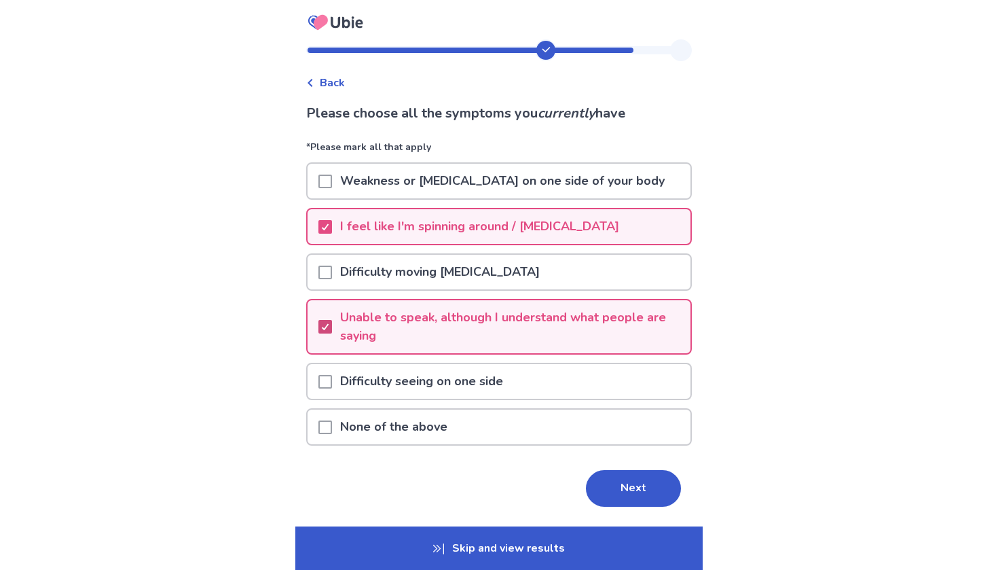
click at [329, 314] on div at bounding box center [325, 326] width 14 height 53
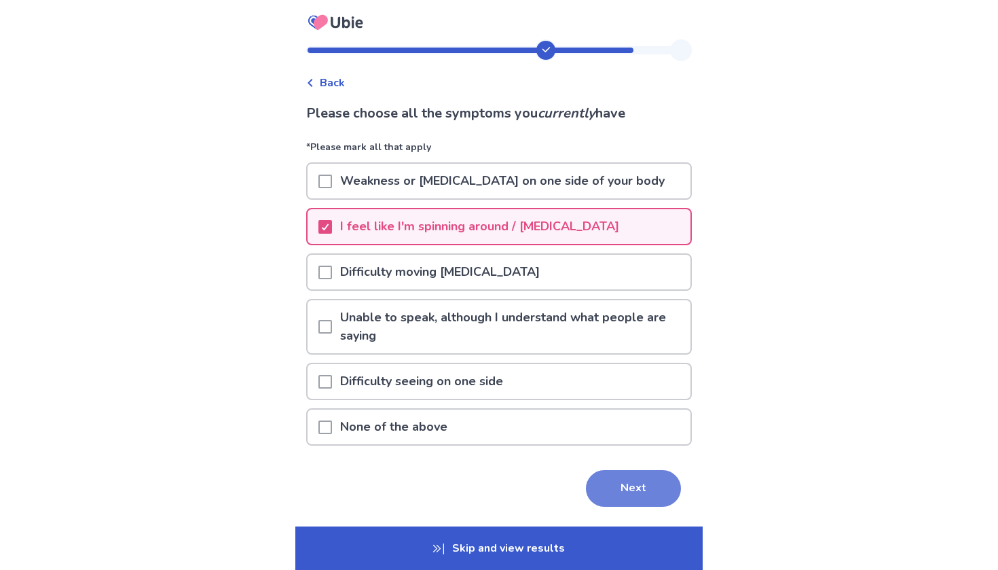
click at [630, 494] on button "Next" at bounding box center [633, 488] width 95 height 37
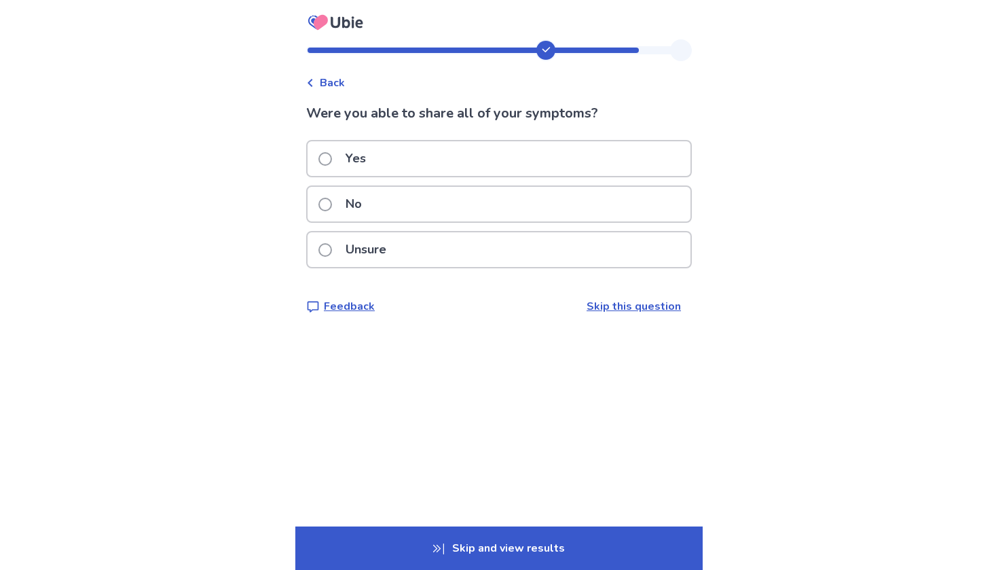
click at [329, 151] on label "Yes" at bounding box center [346, 158] width 56 height 35
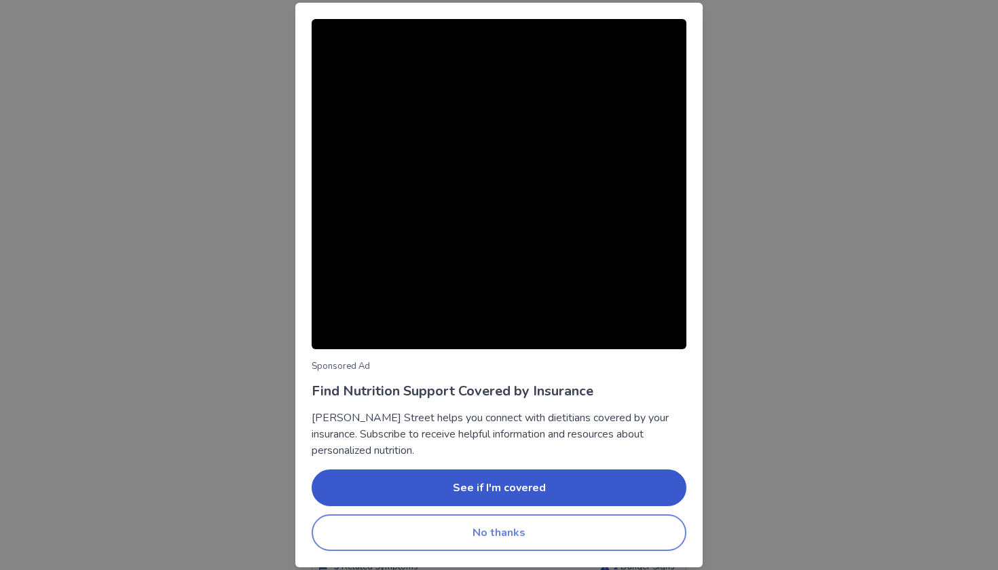
click at [542, 529] on button "No thanks" at bounding box center [499, 532] width 375 height 37
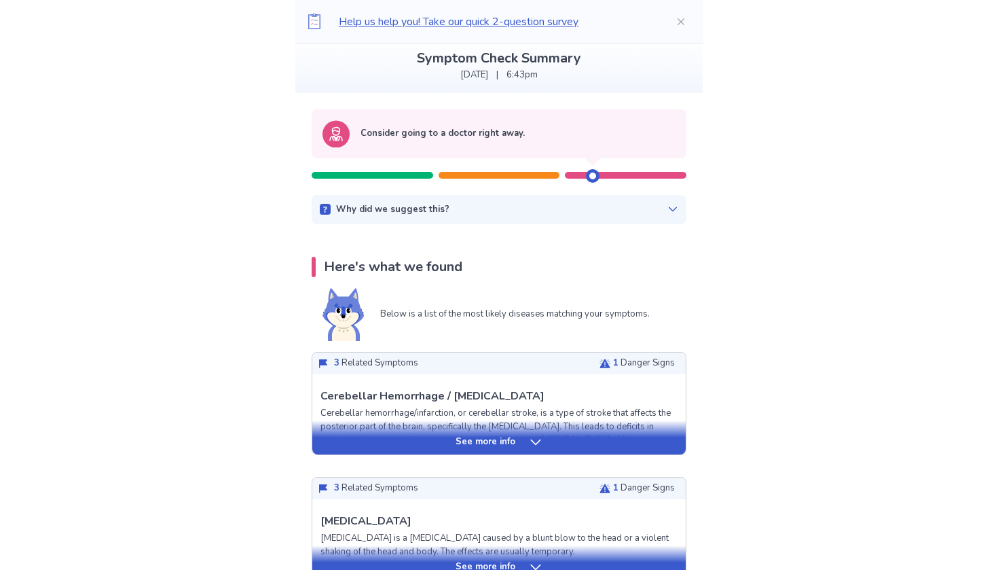
scroll to position [84, 0]
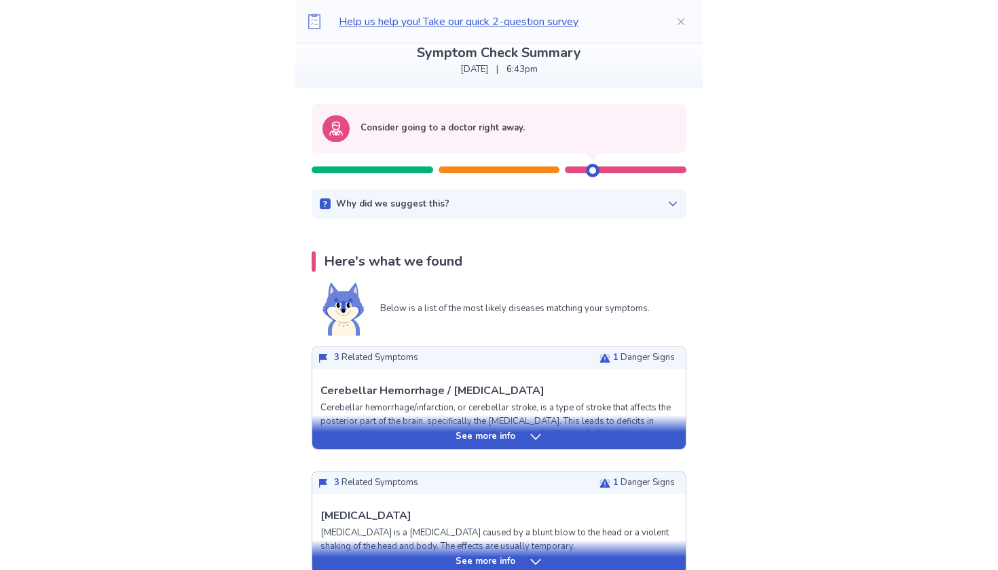
click at [526, 430] on div "See more info" at bounding box center [498, 437] width 373 height 14
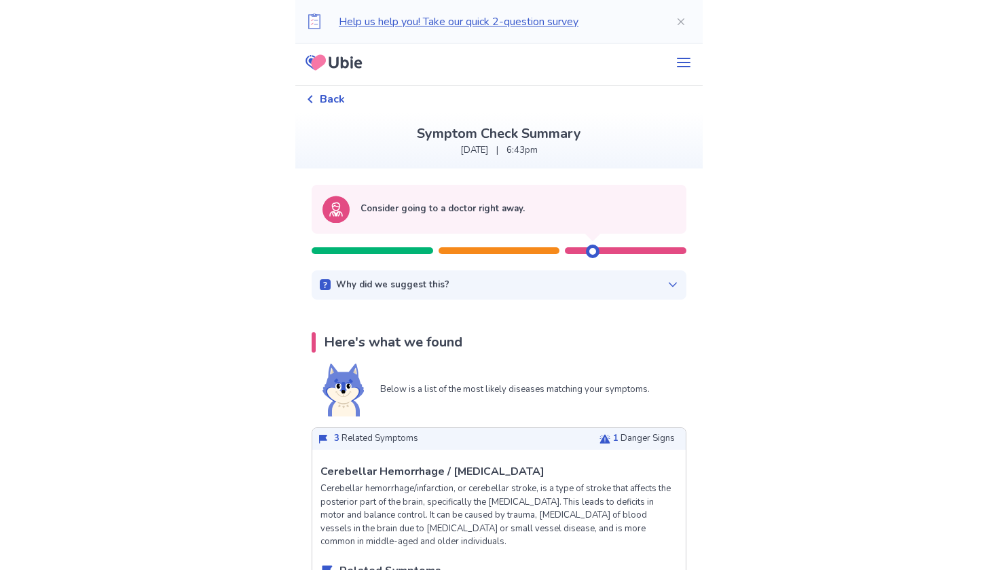
scroll to position [0, 0]
